Goal: Use online tool/utility: Utilize a website feature to perform a specific function

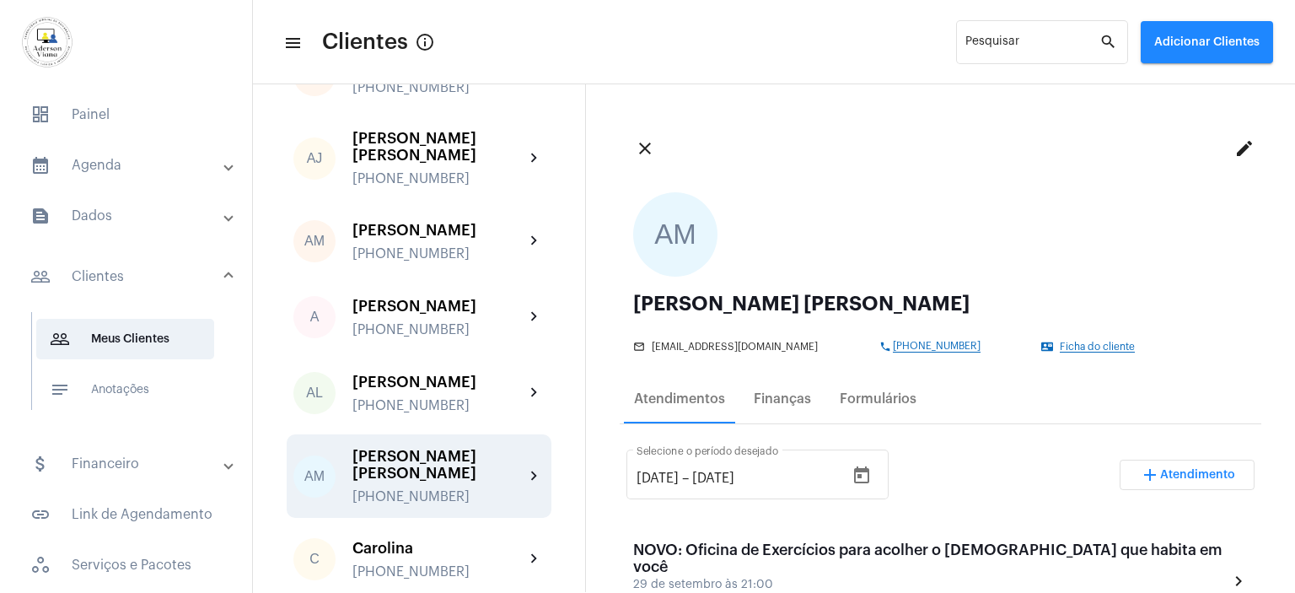
scroll to position [225, 0]
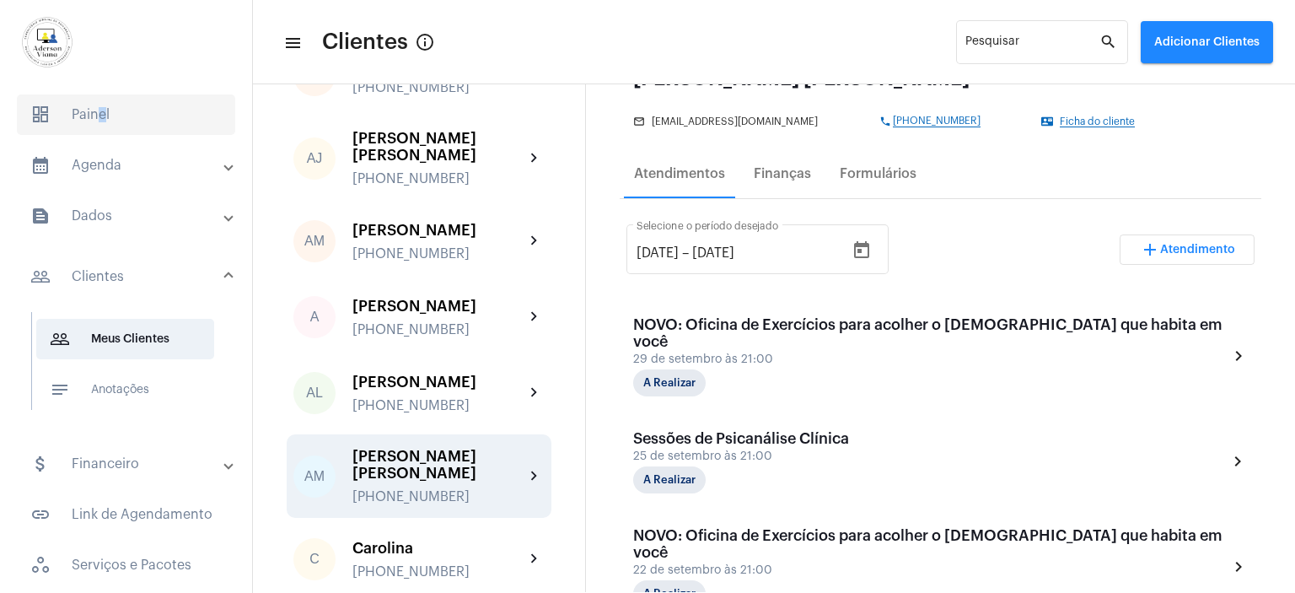
click at [94, 121] on span "dashboard Painel" at bounding box center [126, 114] width 218 height 40
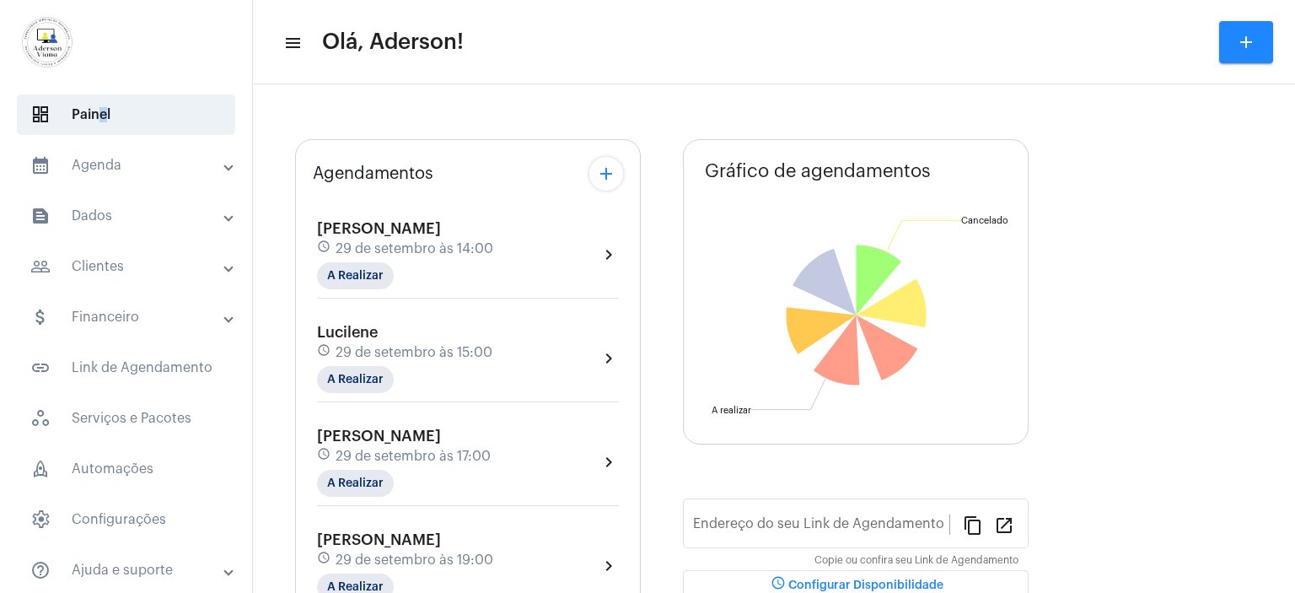
type input "[URL][DOMAIN_NAME][PERSON_NAME]"
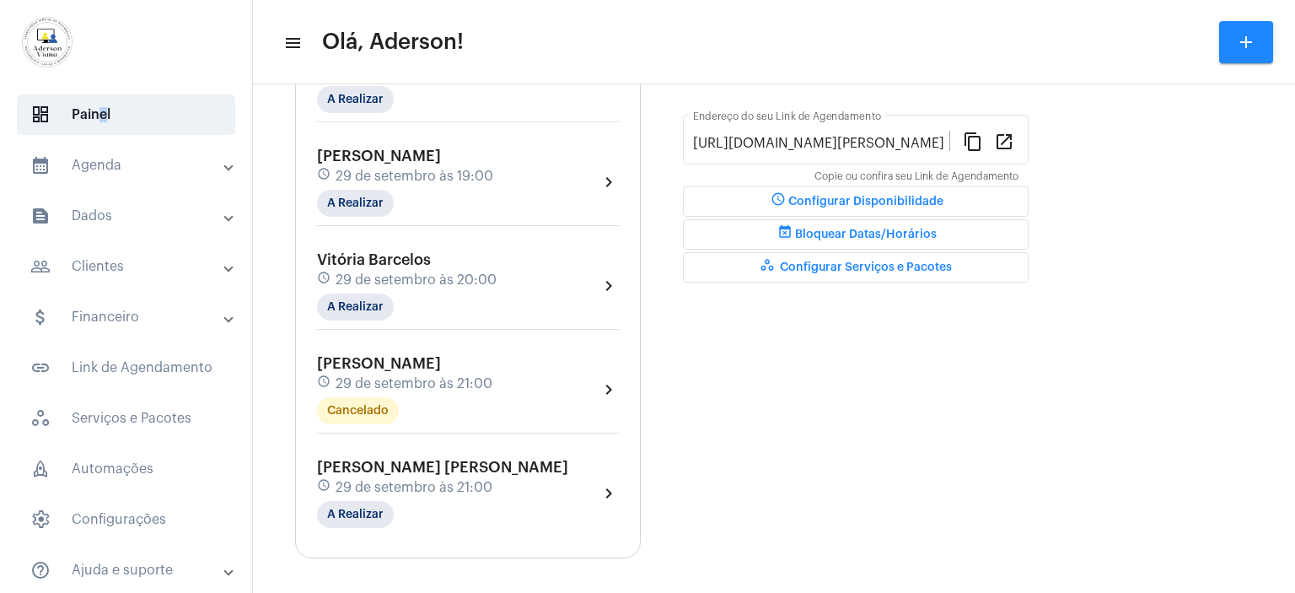
scroll to position [435, 0]
click at [408, 485] on span "29 de setembro às 21:00" at bounding box center [414, 486] width 157 height 15
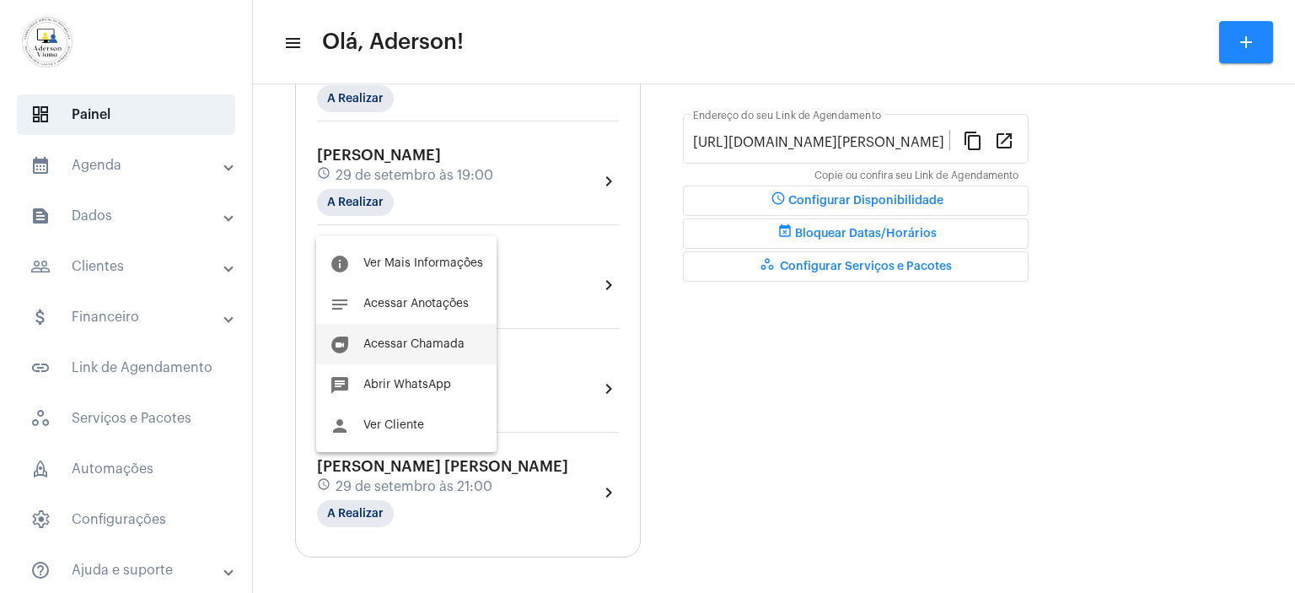
click at [418, 351] on button "duo [PERSON_NAME]" at bounding box center [406, 344] width 180 height 40
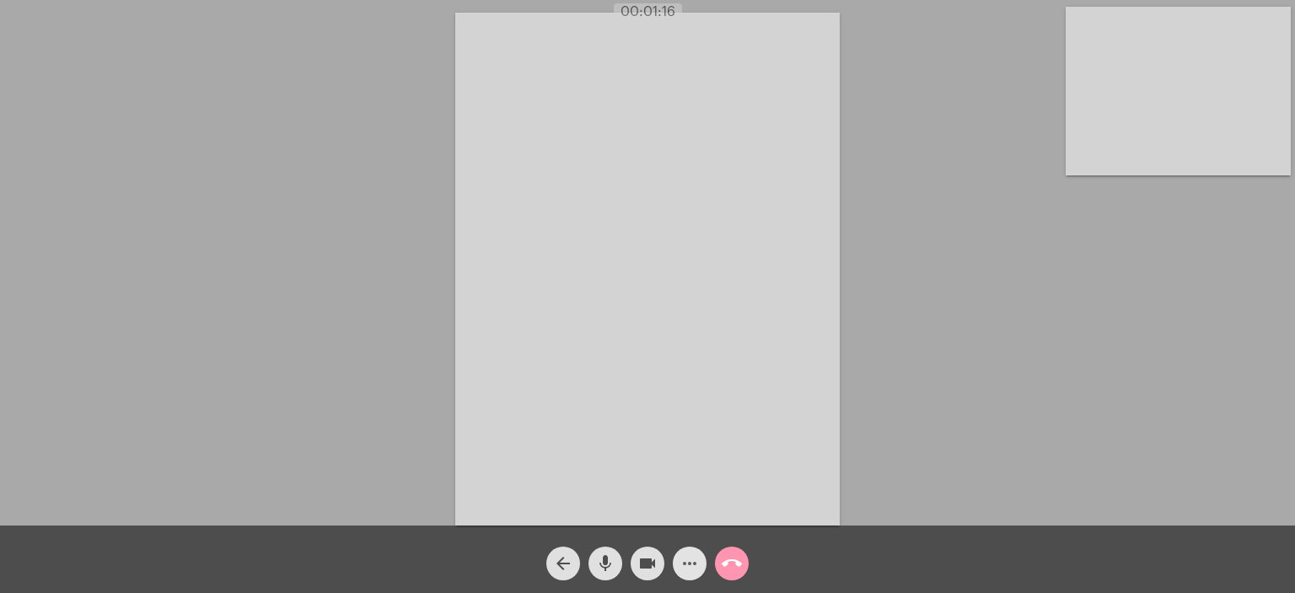
click at [686, 561] on mat-icon "more_horiz" at bounding box center [690, 563] width 20 height 20
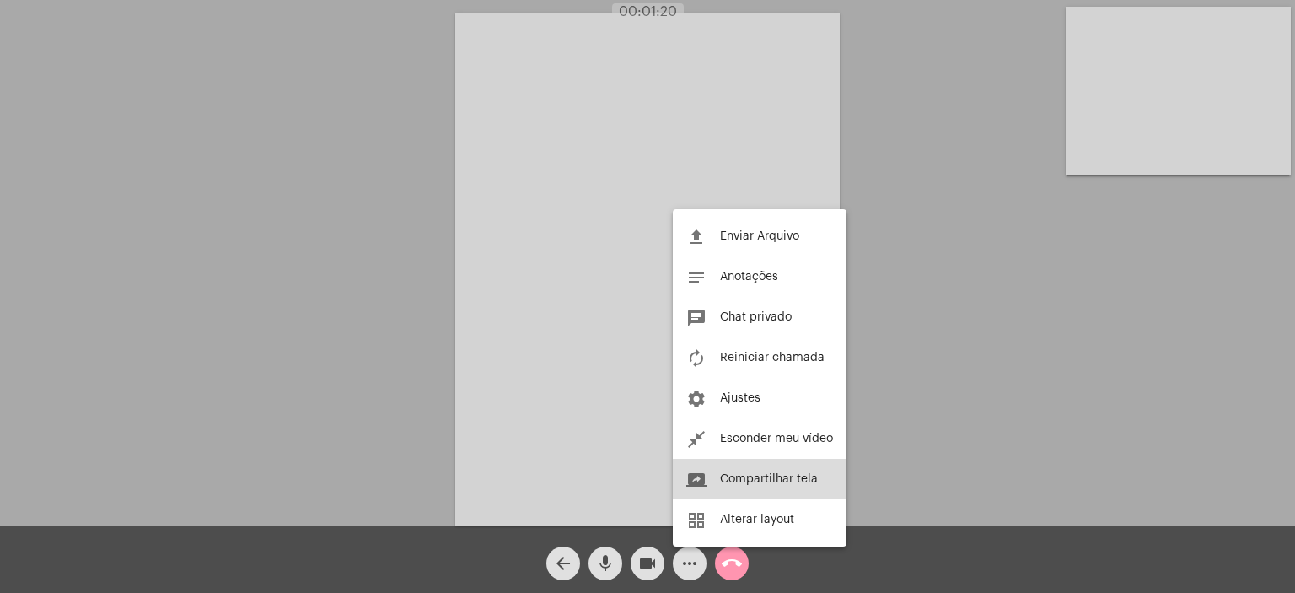
click at [765, 481] on span "Compartilhar tela" at bounding box center [769, 479] width 98 height 12
